Goal: Task Accomplishment & Management: Use online tool/utility

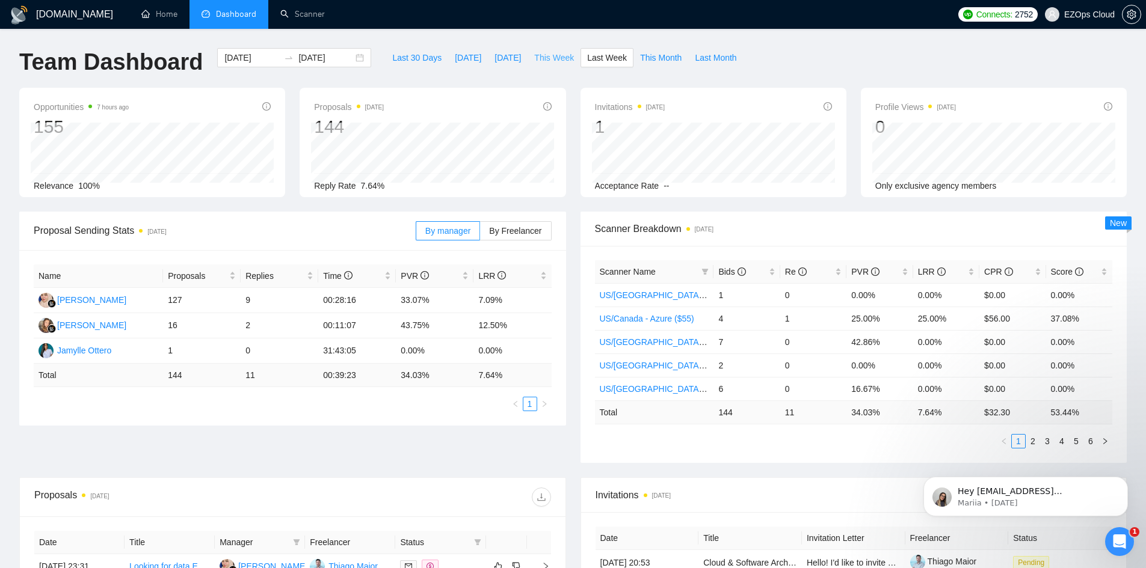
click at [550, 56] on span "This Week" at bounding box center [554, 57] width 40 height 13
type input "[DATE]"
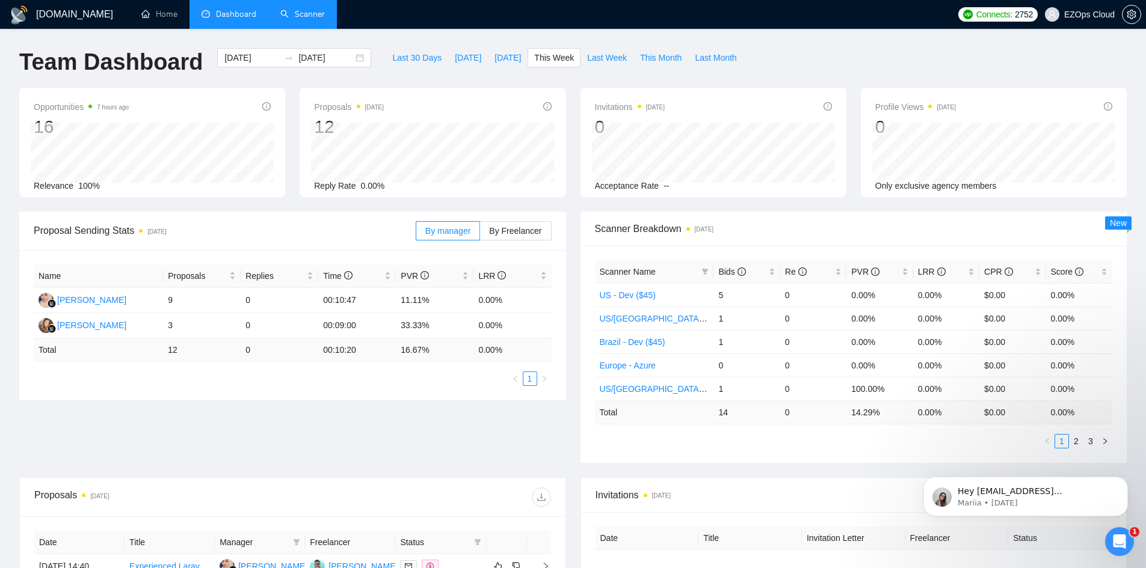
click at [308, 13] on link "Scanner" at bounding box center [302, 14] width 44 height 10
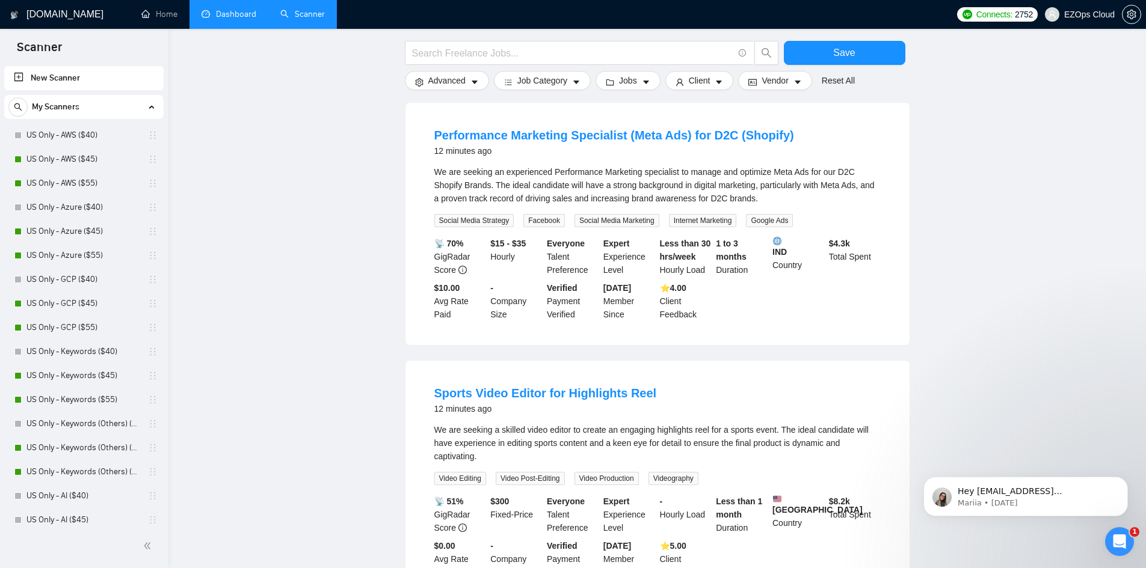
click at [233, 19] on link "Dashboard" at bounding box center [228, 14] width 55 height 10
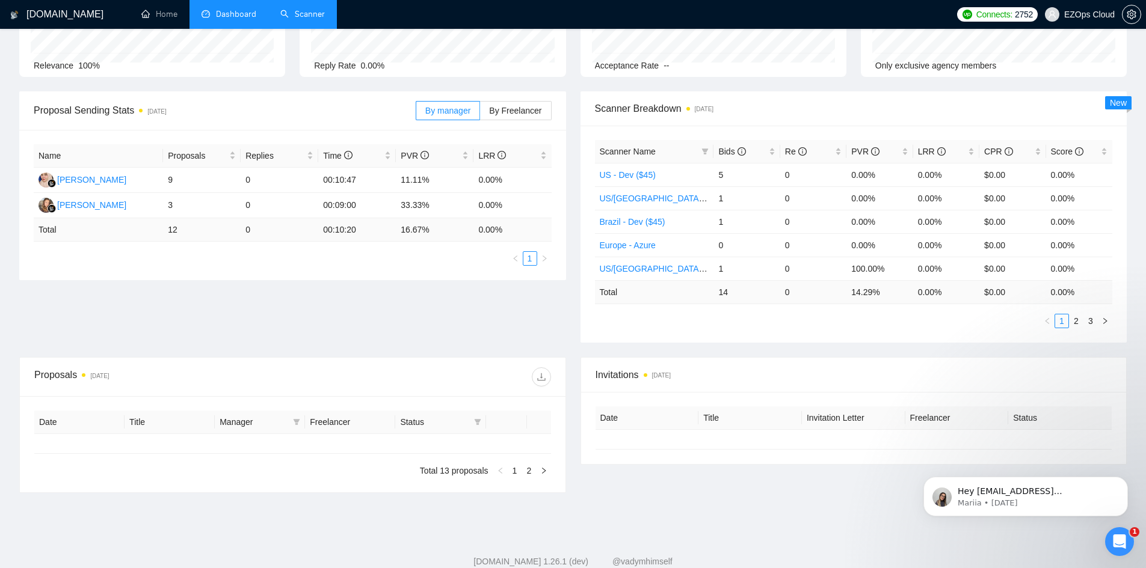
type input "[DATE]"
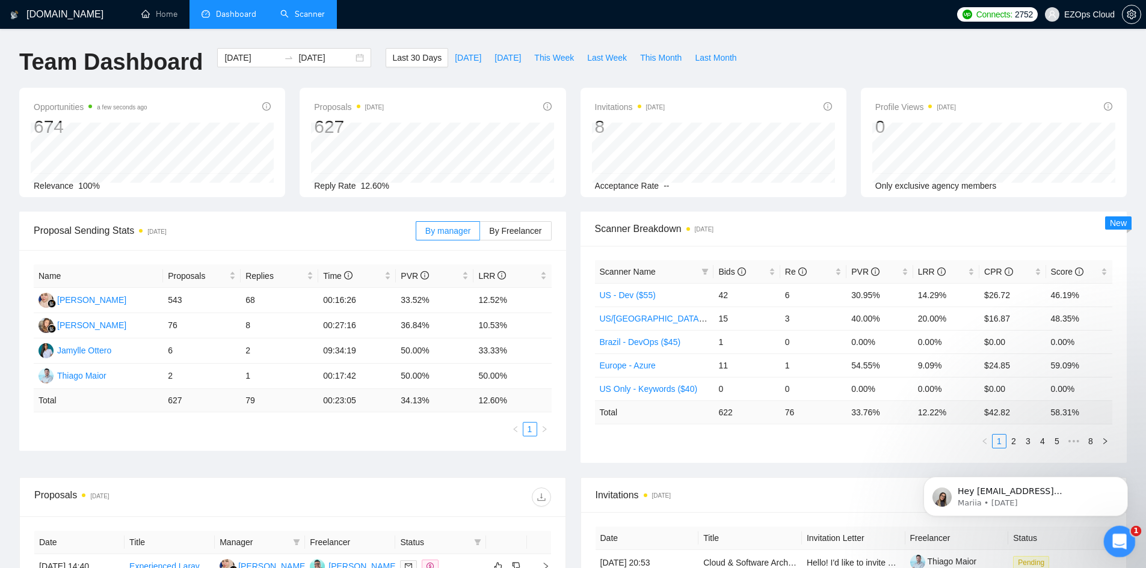
click at [1117, 533] on icon "Open Intercom Messenger" at bounding box center [1118, 540] width 20 height 20
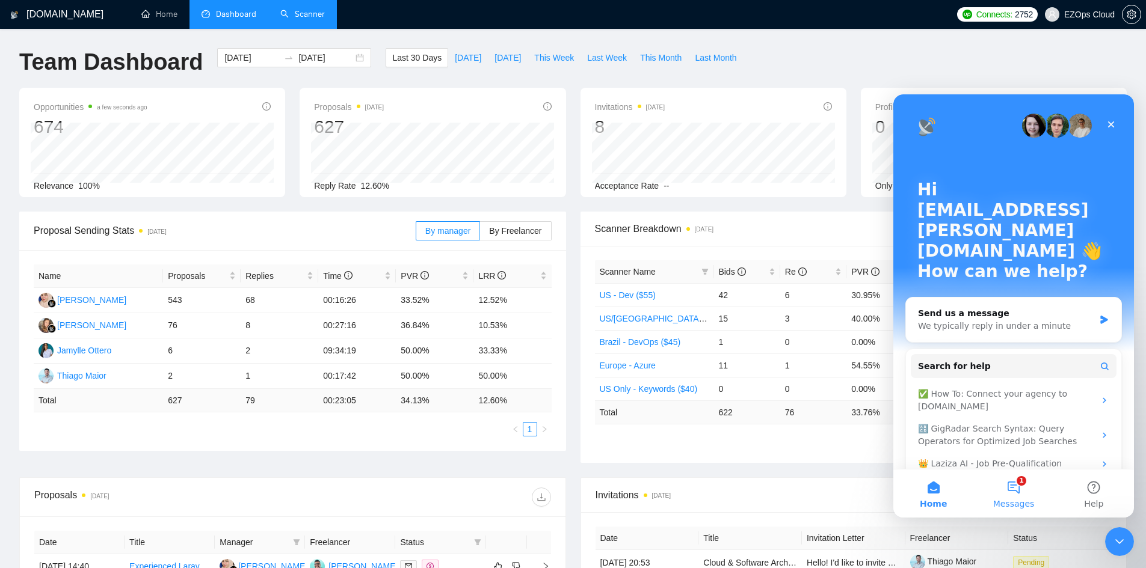
click at [1007, 492] on button "1 Messages" at bounding box center [1013, 494] width 80 height 48
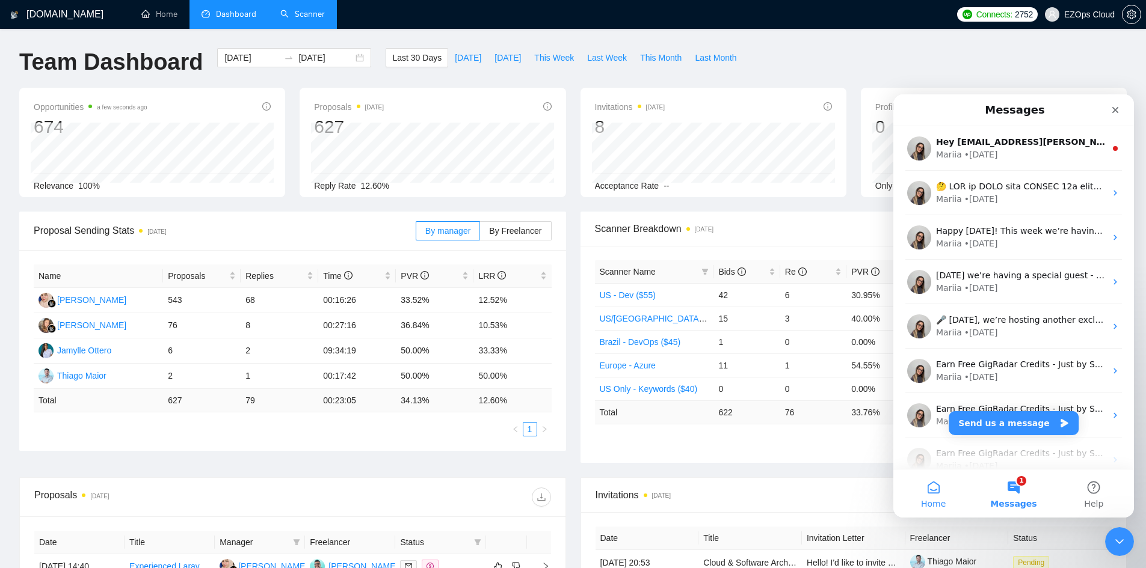
click at [943, 500] on span "Home" at bounding box center [933, 504] width 25 height 8
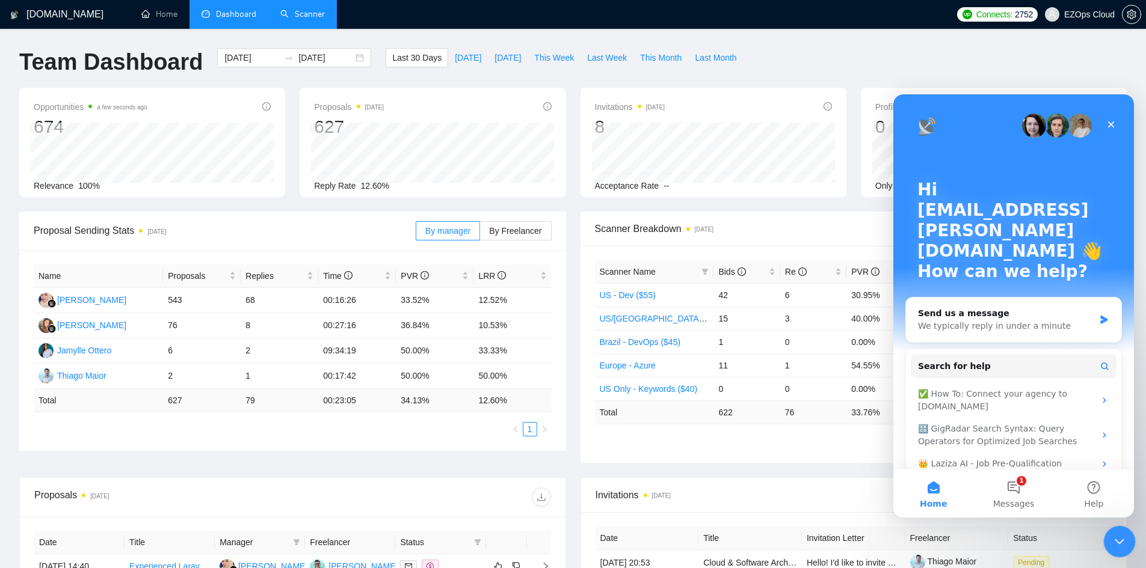
click at [1111, 541] on icon "Close Intercom Messenger" at bounding box center [1117, 540] width 14 height 14
